Goal: Complete application form: Complete application form

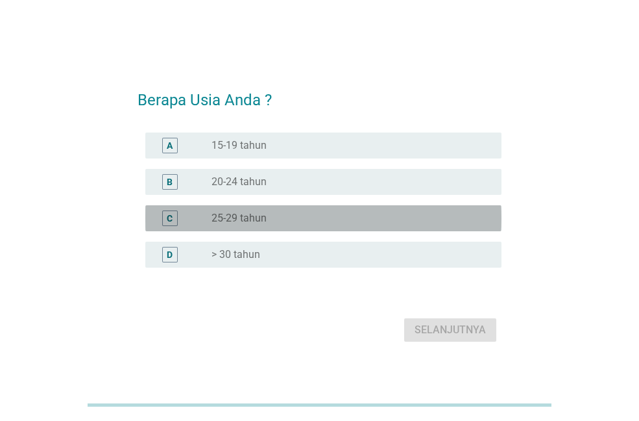
click at [250, 217] on label "25-29 tahun" at bounding box center [239, 218] width 55 height 13
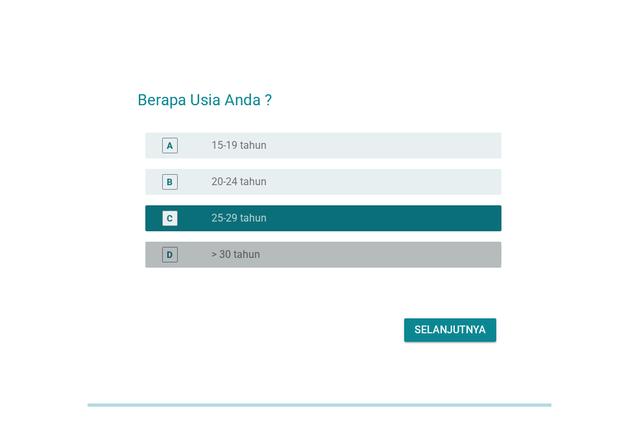
click at [248, 245] on div "D radio_button_unchecked > 30 tahun" at bounding box center [323, 254] width 356 height 26
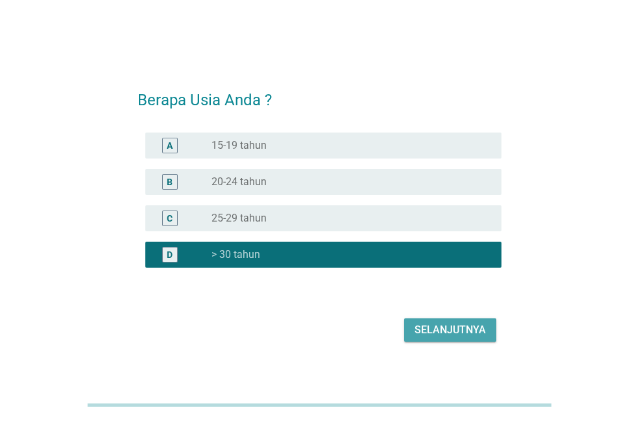
click at [435, 332] on div "Selanjutnya" at bounding box center [450, 330] width 71 height 16
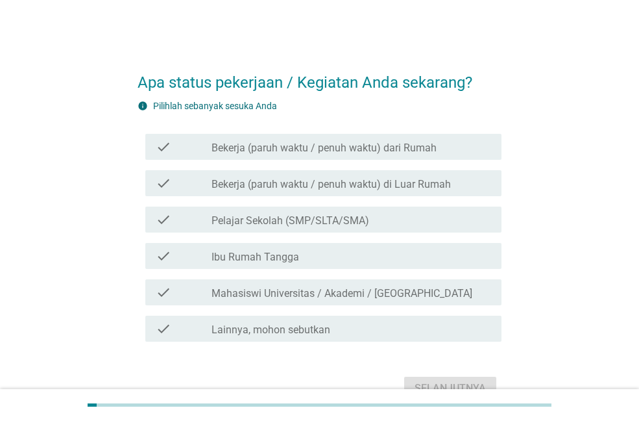
click at [303, 155] on div "check check_box_outline_blank Bekerja (paruh waktu / penuh waktu) dari Rumah" at bounding box center [323, 147] width 356 height 26
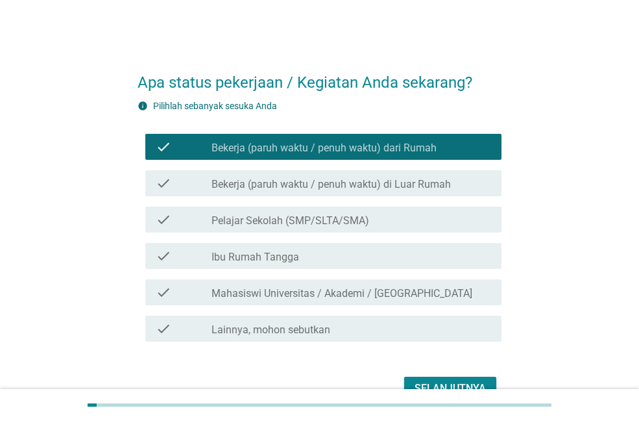
click at [396, 181] on label "Bekerja (paruh waktu / penuh waktu) di Luar Rumah" at bounding box center [331, 184] width 239 height 13
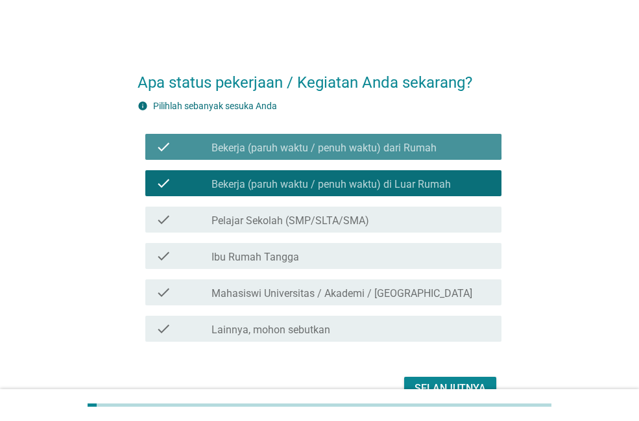
click at [350, 145] on label "Bekerja (paruh waktu / penuh waktu) dari Rumah" at bounding box center [324, 147] width 225 height 13
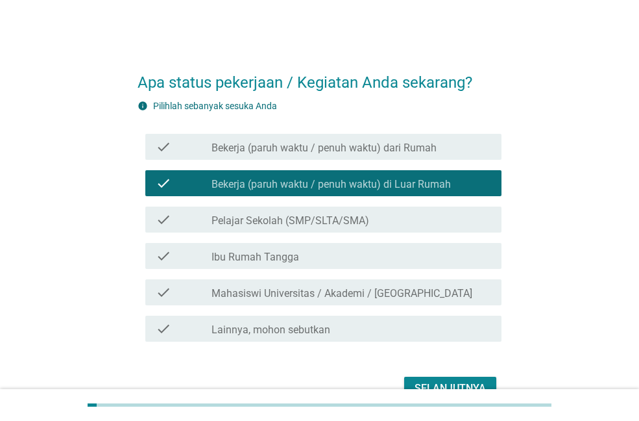
click at [370, 258] on div "check_box_outline_blank Ibu Rumah Tangga" at bounding box center [352, 256] width 280 height 16
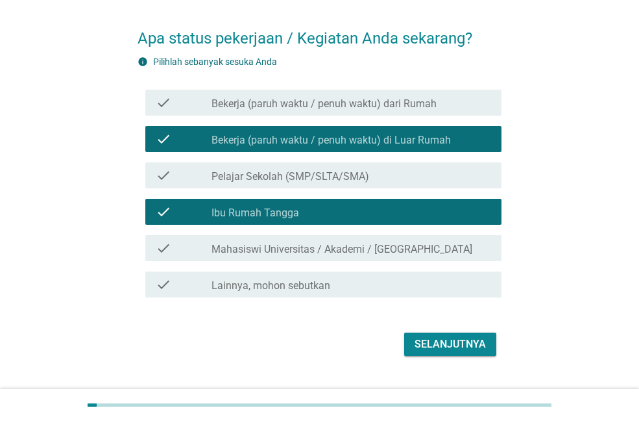
scroll to position [65, 0]
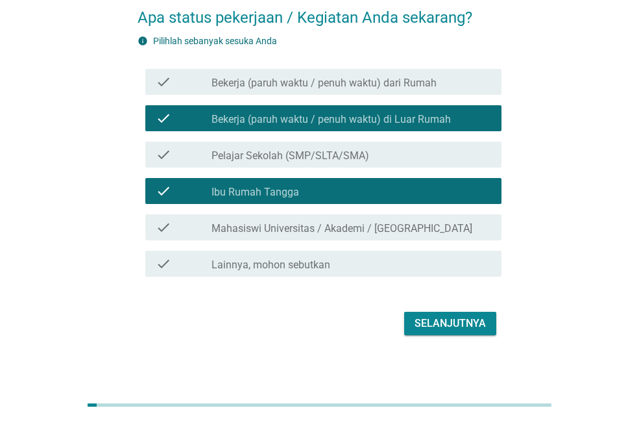
click at [350, 191] on div "check_box_outline_blank Ibu Rumah Tangga" at bounding box center [352, 191] width 280 height 16
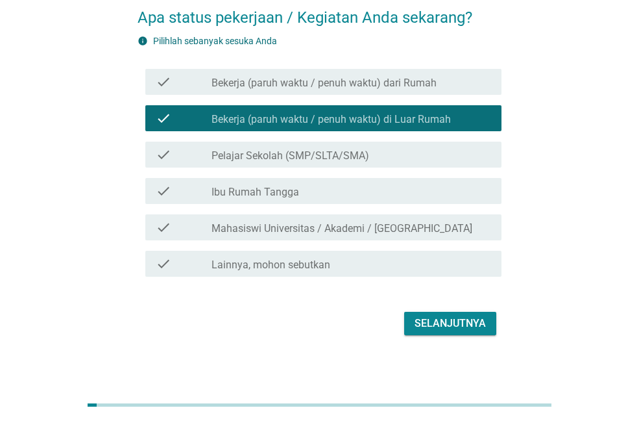
click at [452, 323] on div "Selanjutnya" at bounding box center [450, 323] width 71 height 16
